Goal: Task Accomplishment & Management: Complete application form

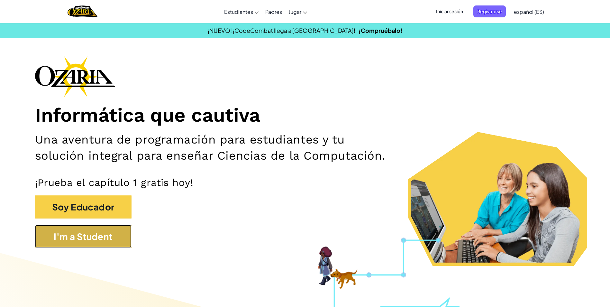
click at [117, 242] on button "I'm a Student" at bounding box center [83, 236] width 97 height 23
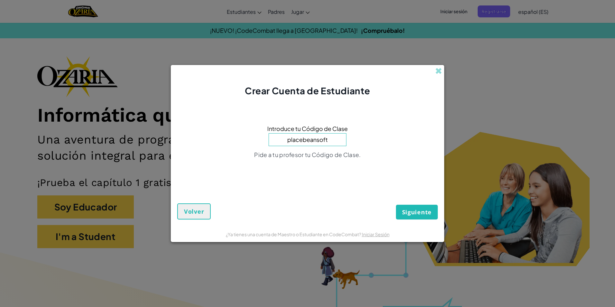
type input "placebeansoft"
click at [396, 205] on button "Siguiente" at bounding box center [417, 212] width 42 height 15
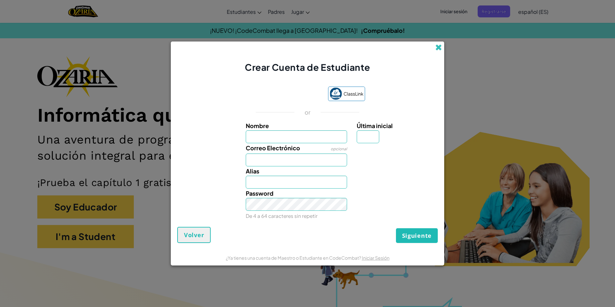
click at [436, 45] on span at bounding box center [438, 47] width 7 height 7
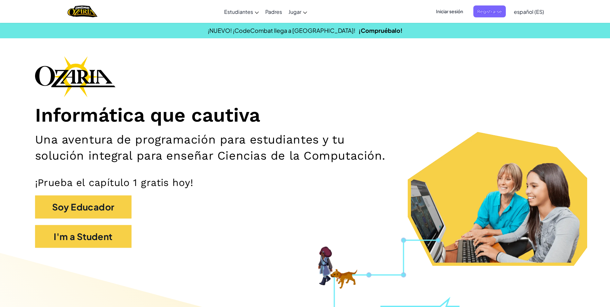
click at [455, 14] on span "Iniciar sesión" at bounding box center [449, 11] width 35 height 12
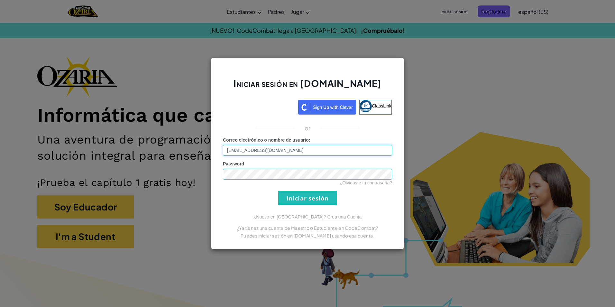
type input "[EMAIL_ADDRESS][DOMAIN_NAME]"
click at [278, 191] on input "Iniciar sesión" at bounding box center [307, 198] width 59 height 14
